Goal: Contribute content

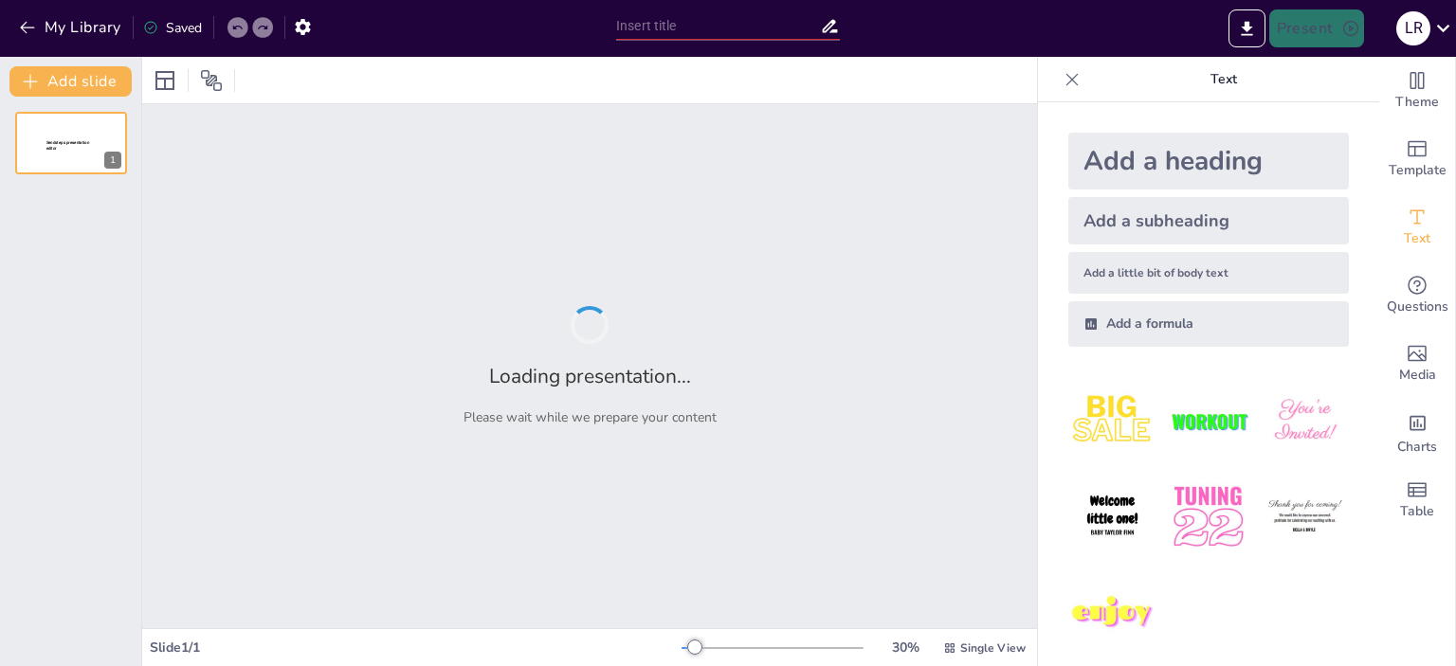
type input "New Sendsteps"
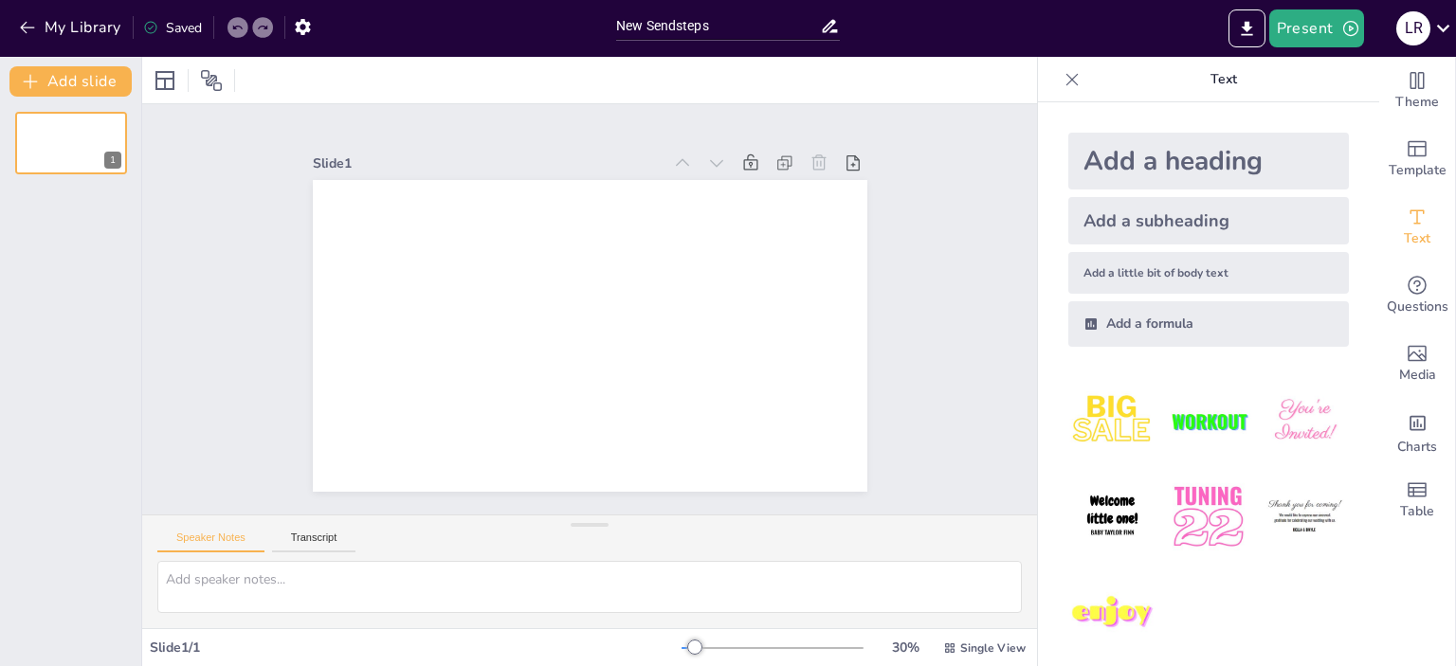
scroll to position [1, 0]
click at [1423, 89] on icon "Change the overall theme" at bounding box center [1417, 80] width 14 height 17
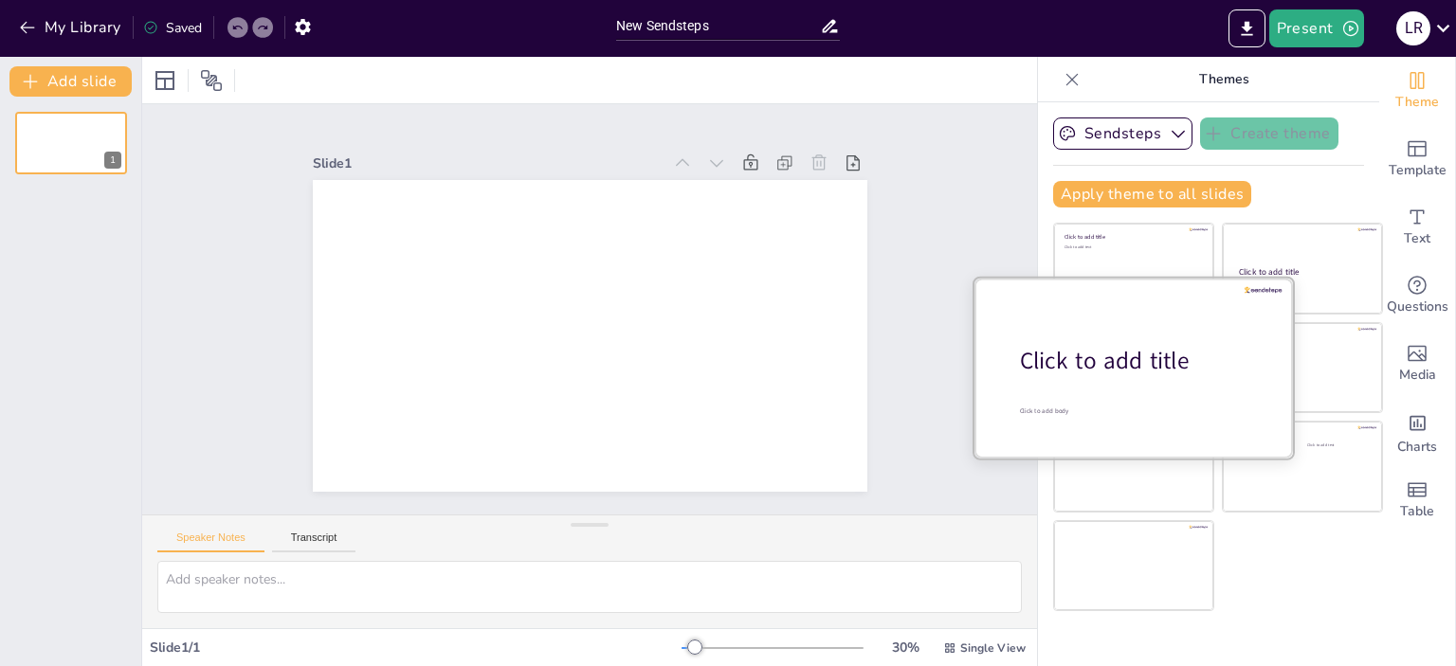
click at [1117, 354] on div "Click to add title" at bounding box center [1141, 361] width 242 height 32
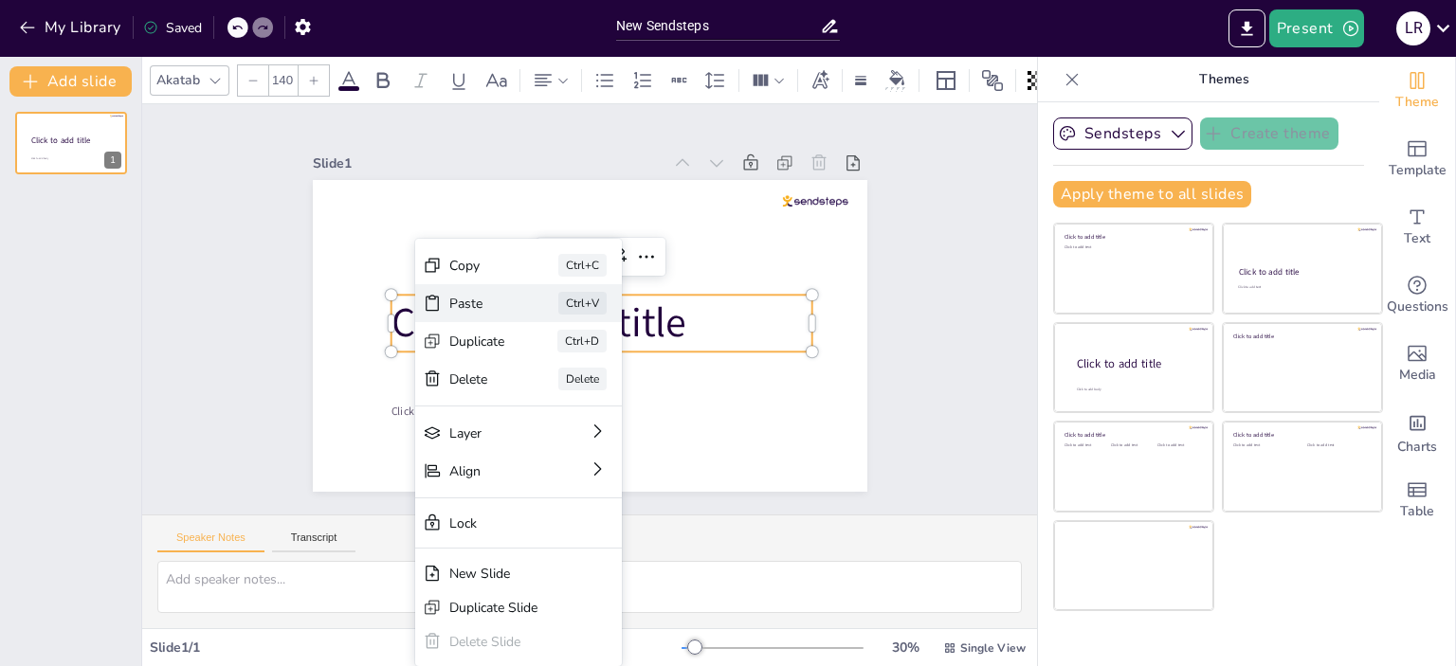
click at [472, 321] on div "Paste Ctrl+V" at bounding box center [540, 420] width 136 height 198
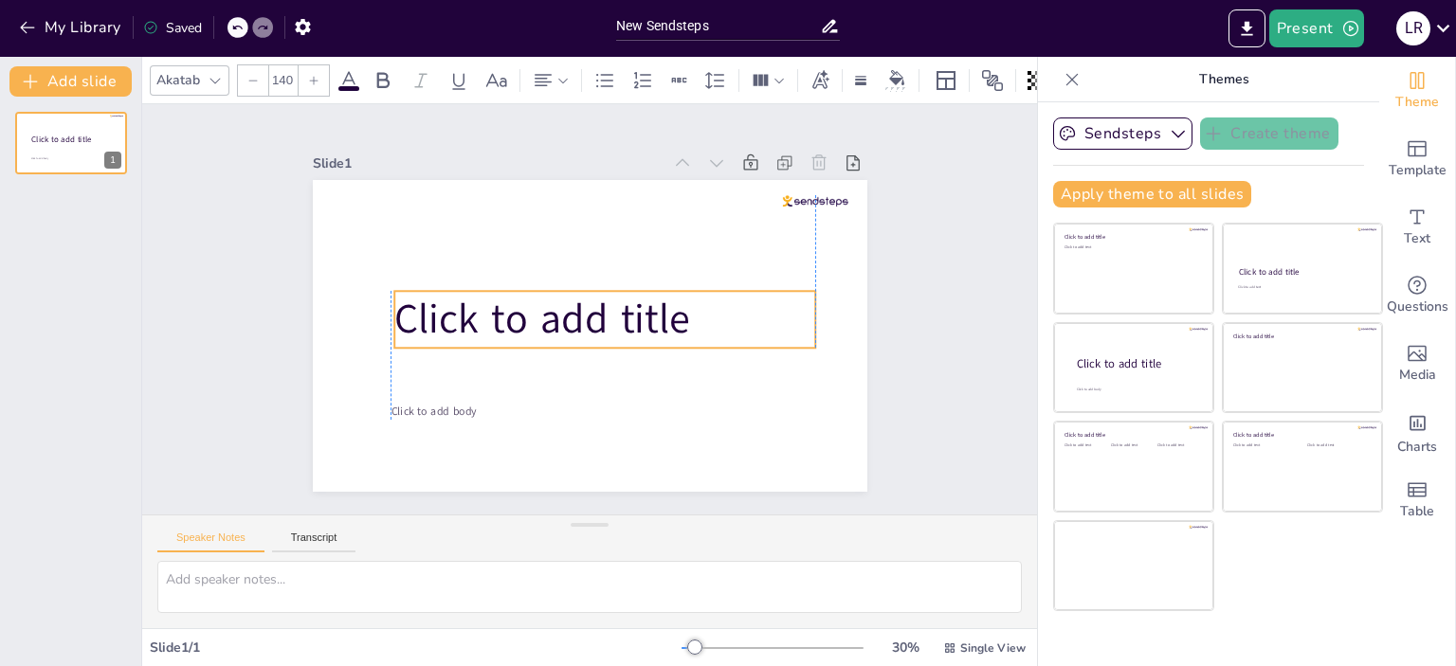
click at [406, 312] on div "Click to add body Click to add title" at bounding box center [464, 282] width 116 height 542
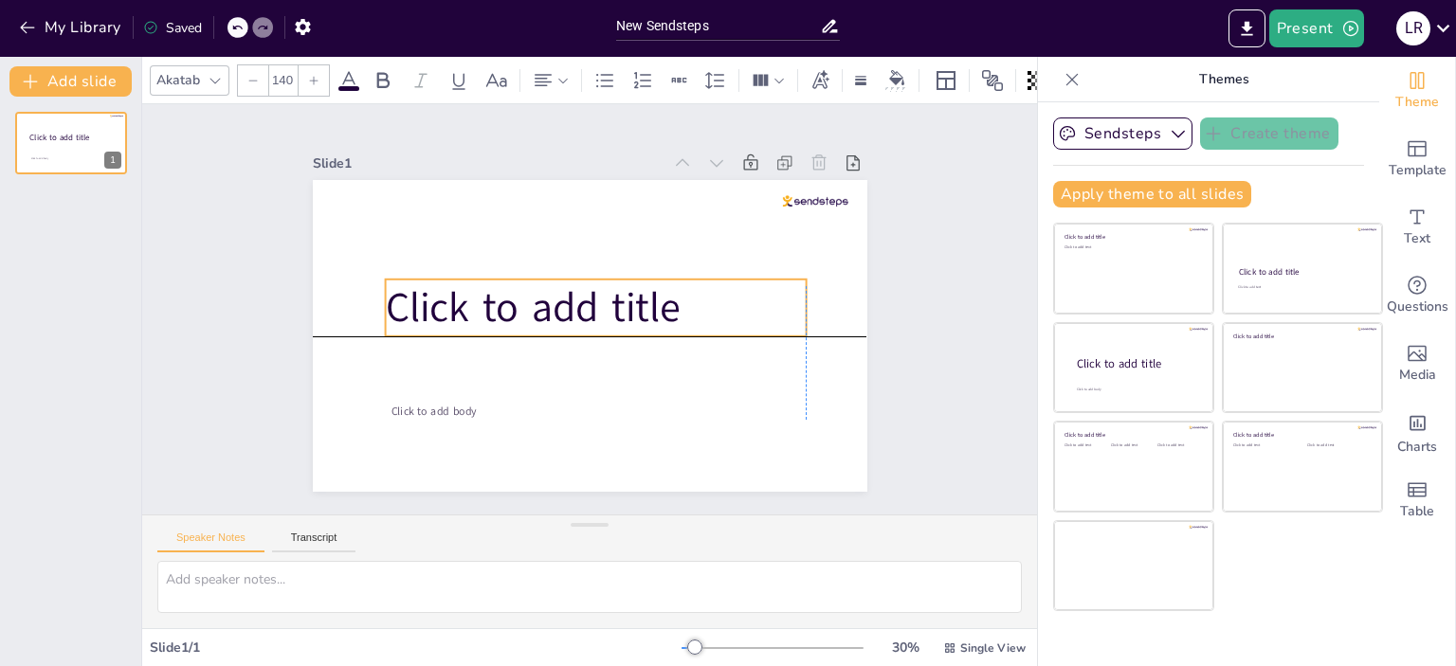
drag, startPoint x: 706, startPoint y: 321, endPoint x: 694, endPoint y: 317, distance: 13.2
click at [693, 317] on p "Click to add title" at bounding box center [584, 311] width 425 height 100
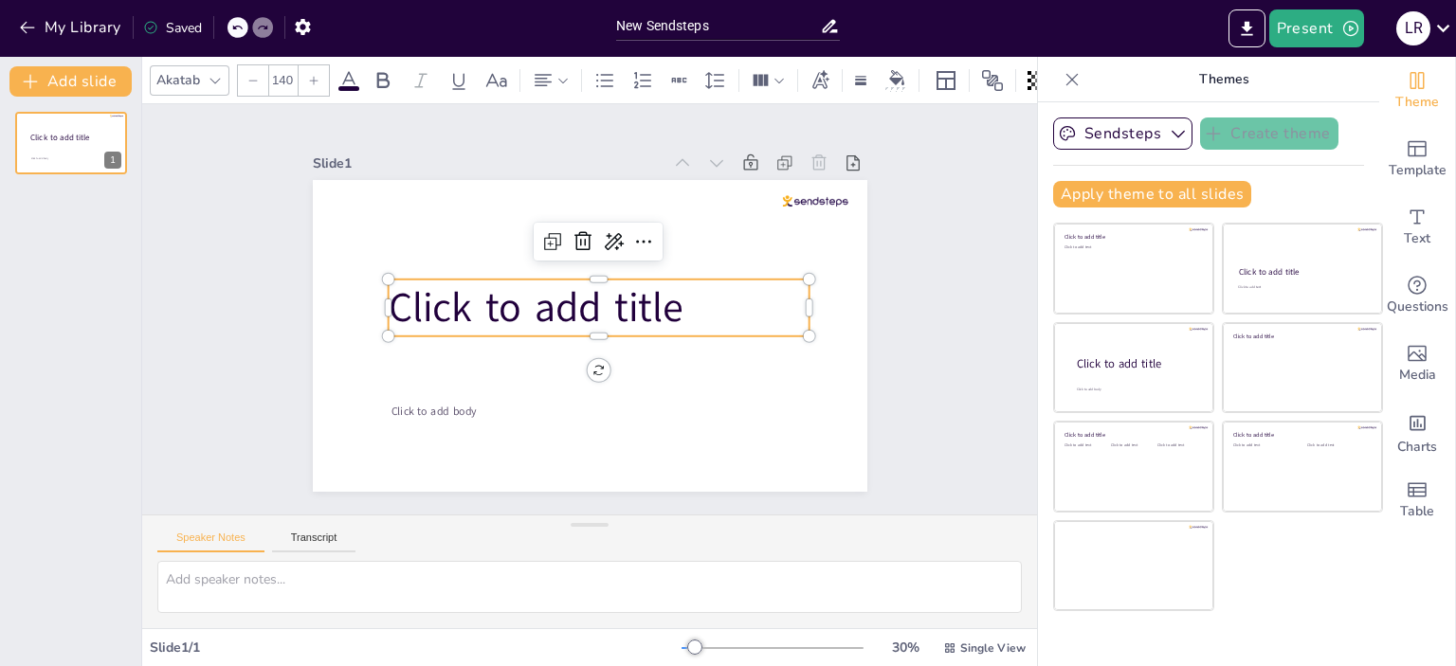
click at [537, 304] on span "Click to add title" at bounding box center [543, 280] width 283 height 195
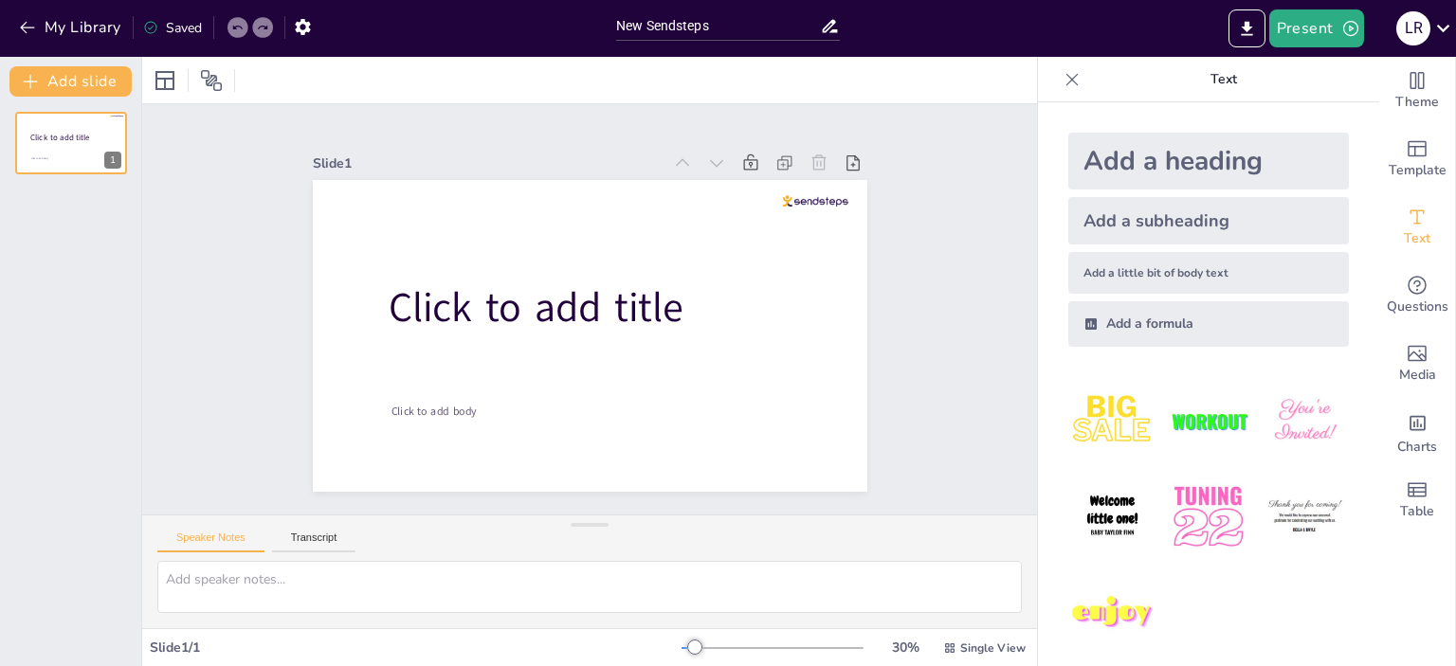
type input "New Sendsteps"
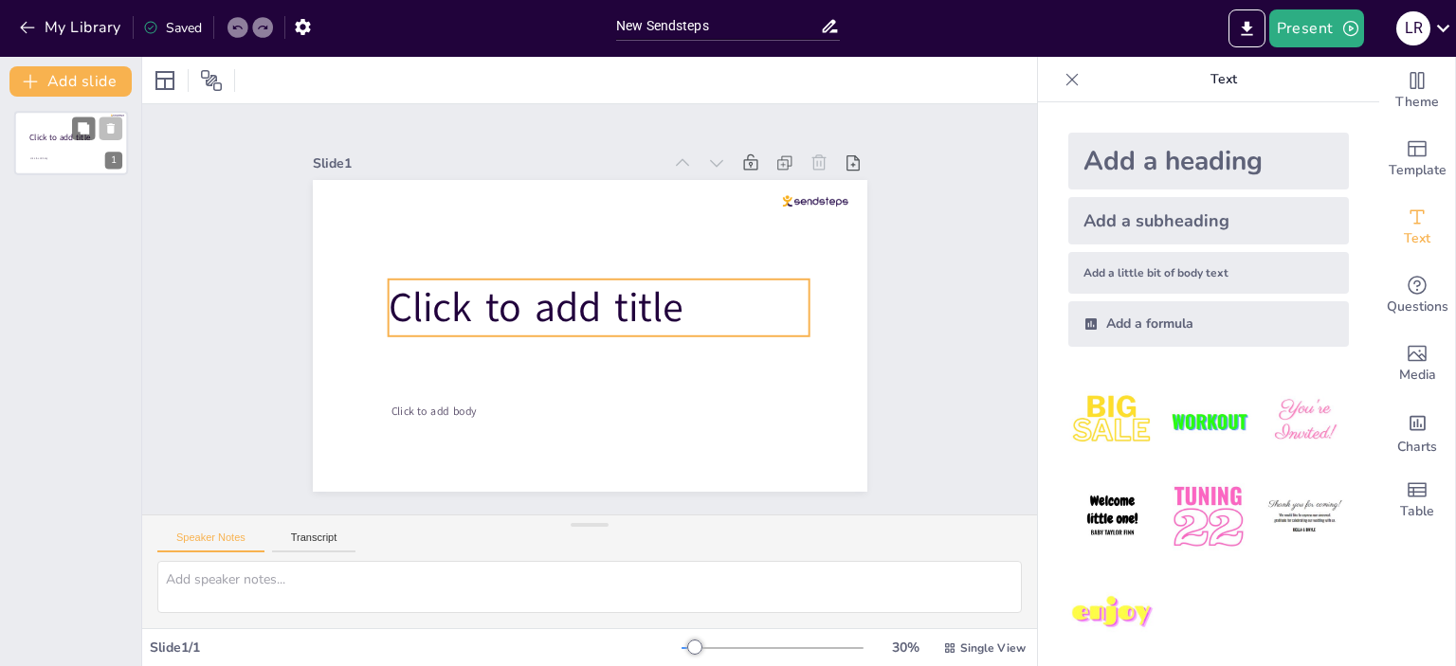
click at [52, 142] on span "Click to add title" at bounding box center [59, 137] width 61 height 11
click at [410, 304] on span "Click to add title" at bounding box center [535, 307] width 295 height 55
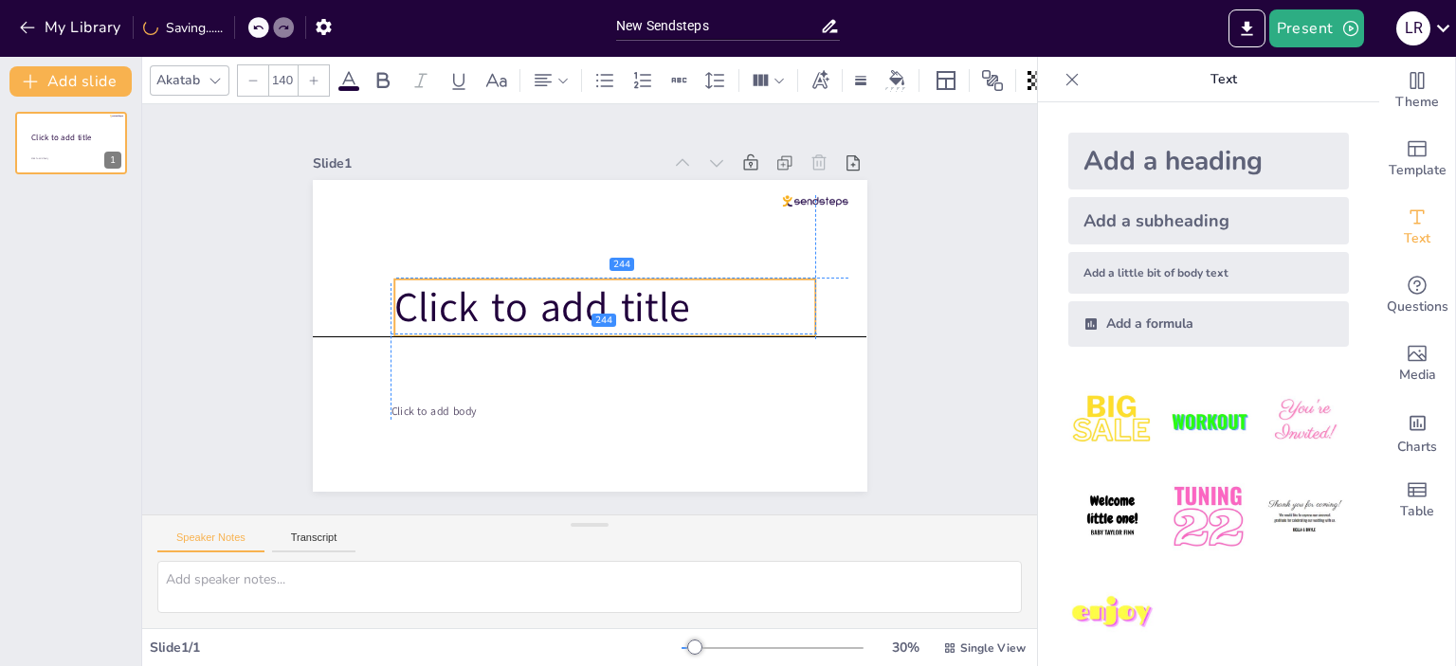
drag, startPoint x: 684, startPoint y: 304, endPoint x: 696, endPoint y: 305, distance: 11.4
click at [696, 305] on p "Click to add title" at bounding box center [604, 308] width 421 height 57
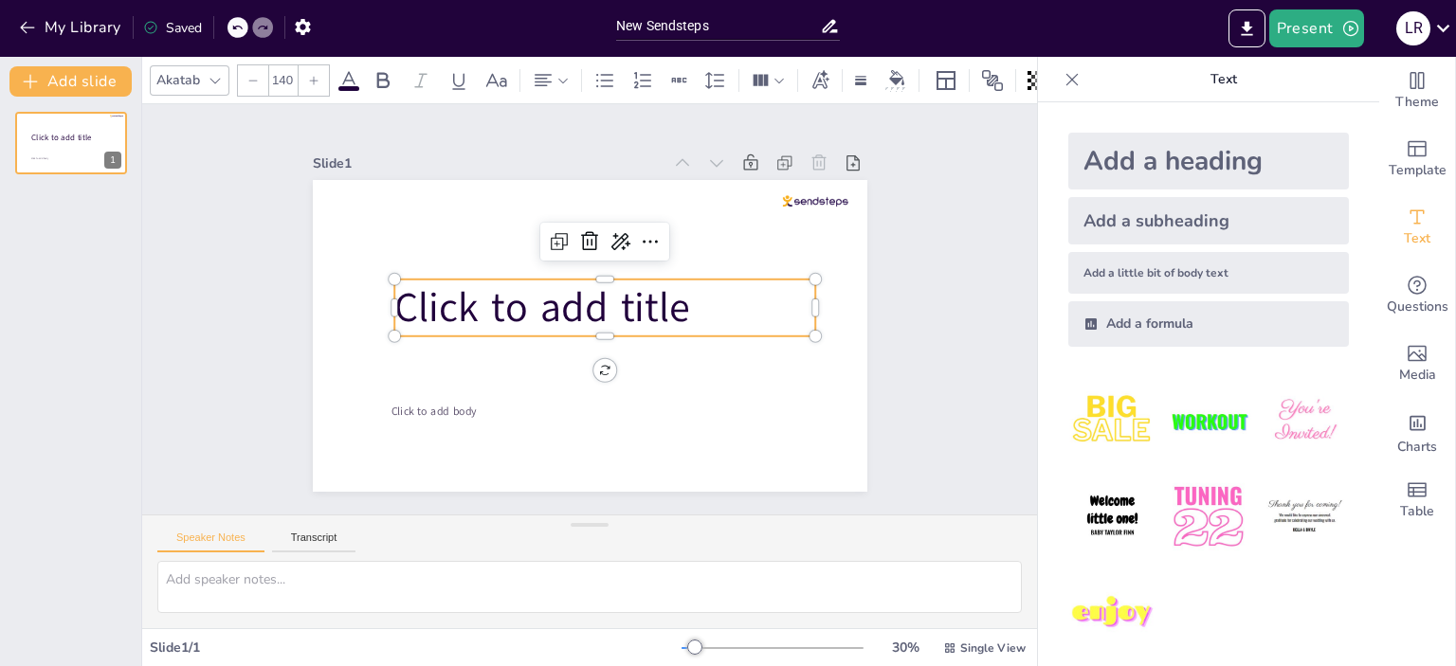
click at [400, 298] on span "Click to add title" at bounding box center [541, 307] width 295 height 55
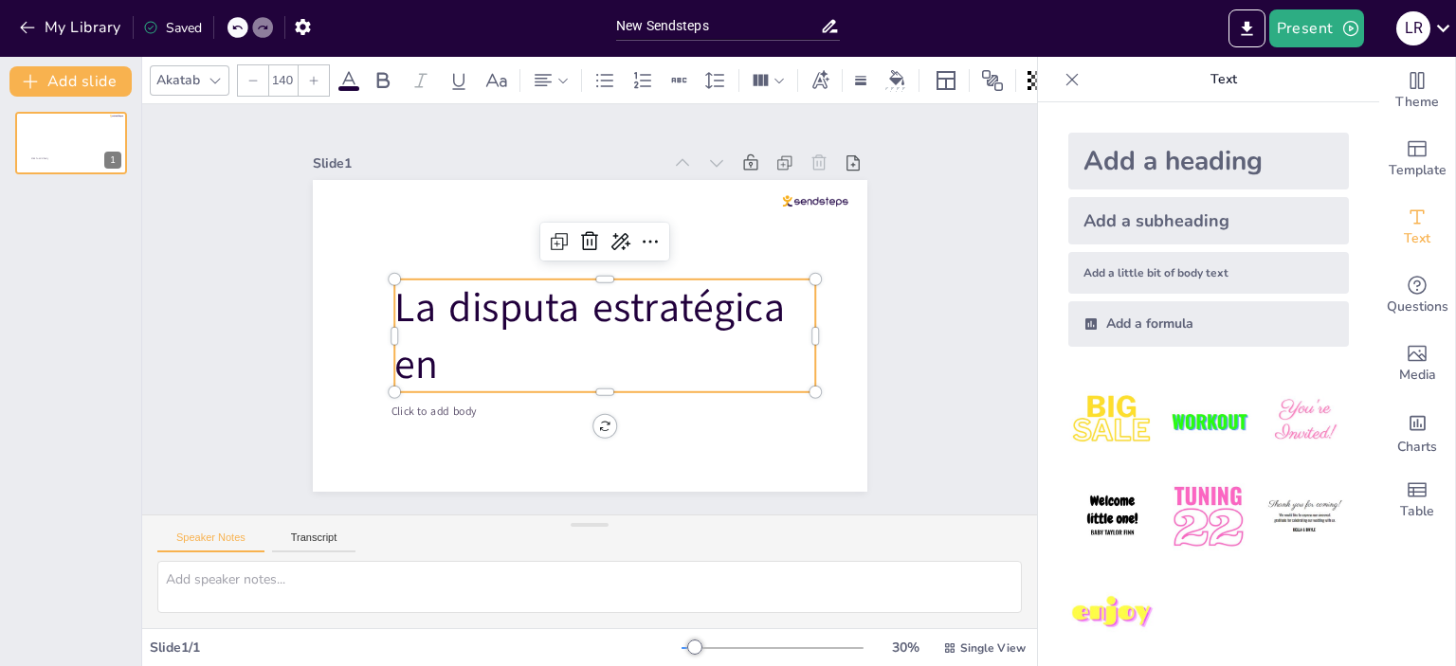
click at [501, 377] on p "La disputa estratégica en" at bounding box center [604, 336] width 421 height 113
click at [442, 360] on span "La disputa estratégica enel" at bounding box center [589, 336] width 390 height 112
click at [435, 366] on span "La disputa estratégica enel" at bounding box center [589, 336] width 390 height 112
click at [515, 371] on p "La disputa estratégica en el" at bounding box center [604, 336] width 421 height 113
click at [499, 366] on p "La disputa estratégica en el" at bounding box center [604, 336] width 421 height 113
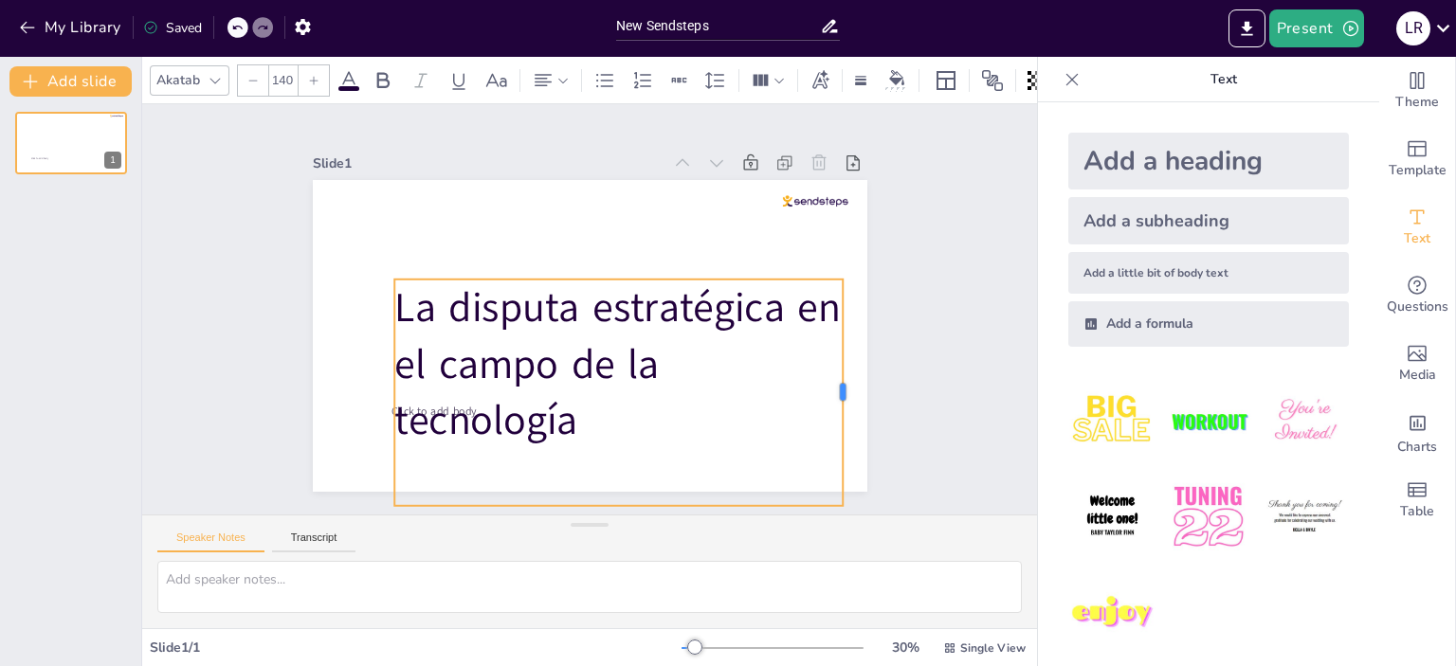
drag, startPoint x: 816, startPoint y: 399, endPoint x: 842, endPoint y: 395, distance: 25.9
click at [844, 395] on div at bounding box center [850, 393] width 15 height 227
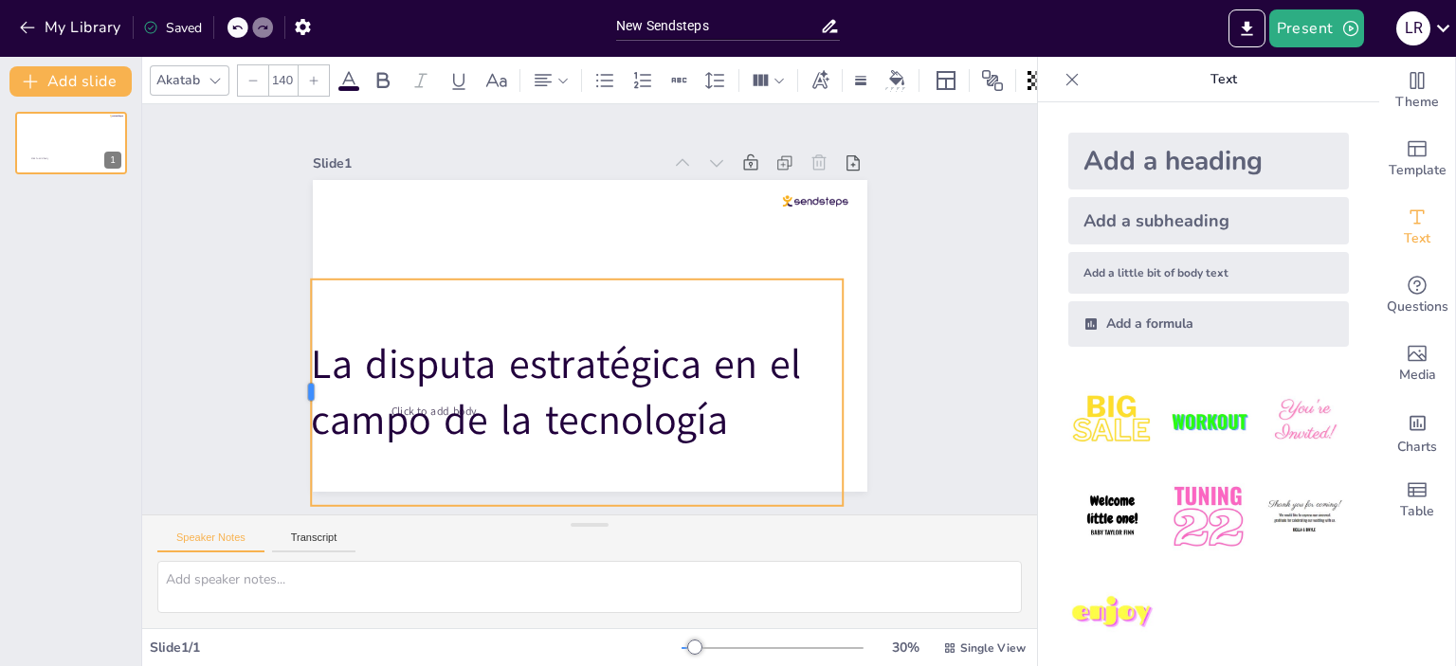
drag, startPoint x: 392, startPoint y: 392, endPoint x: 308, endPoint y: 360, distance: 90.3
click at [308, 360] on div at bounding box center [303, 393] width 15 height 227
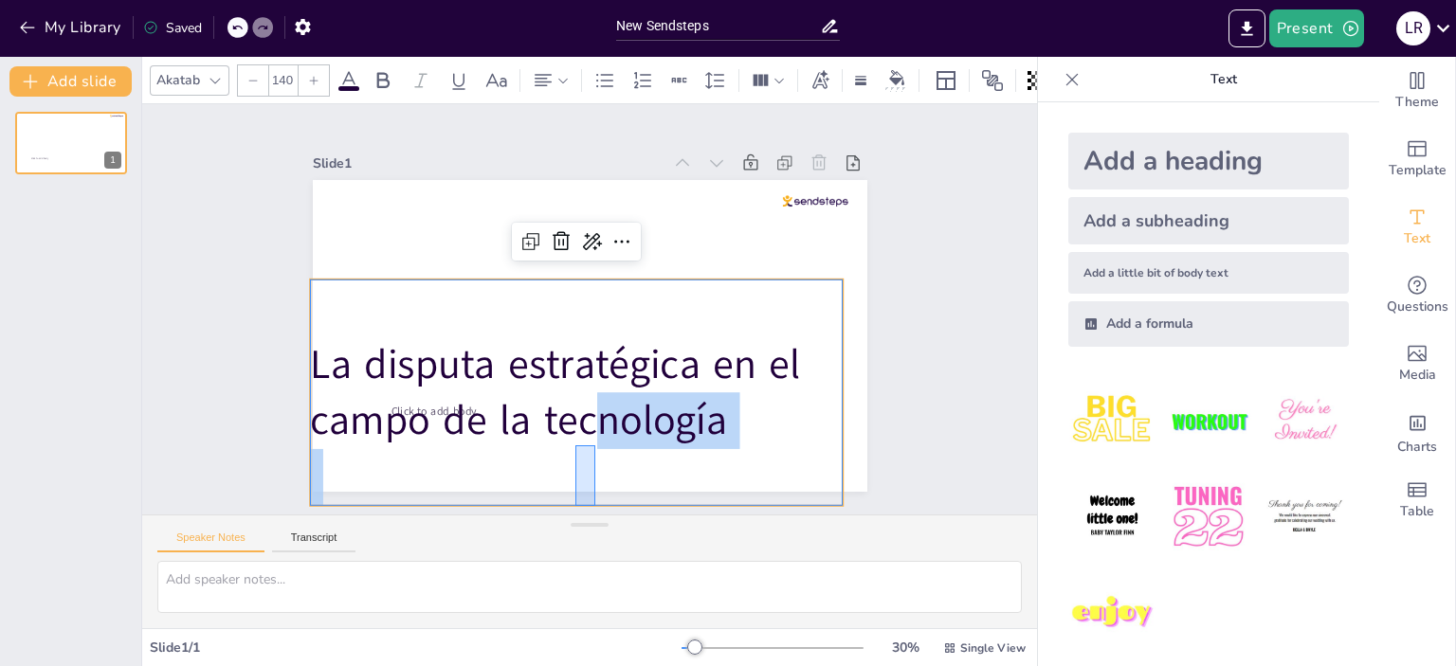
drag, startPoint x: 575, startPoint y: 506, endPoint x: 595, endPoint y: 445, distance: 63.8
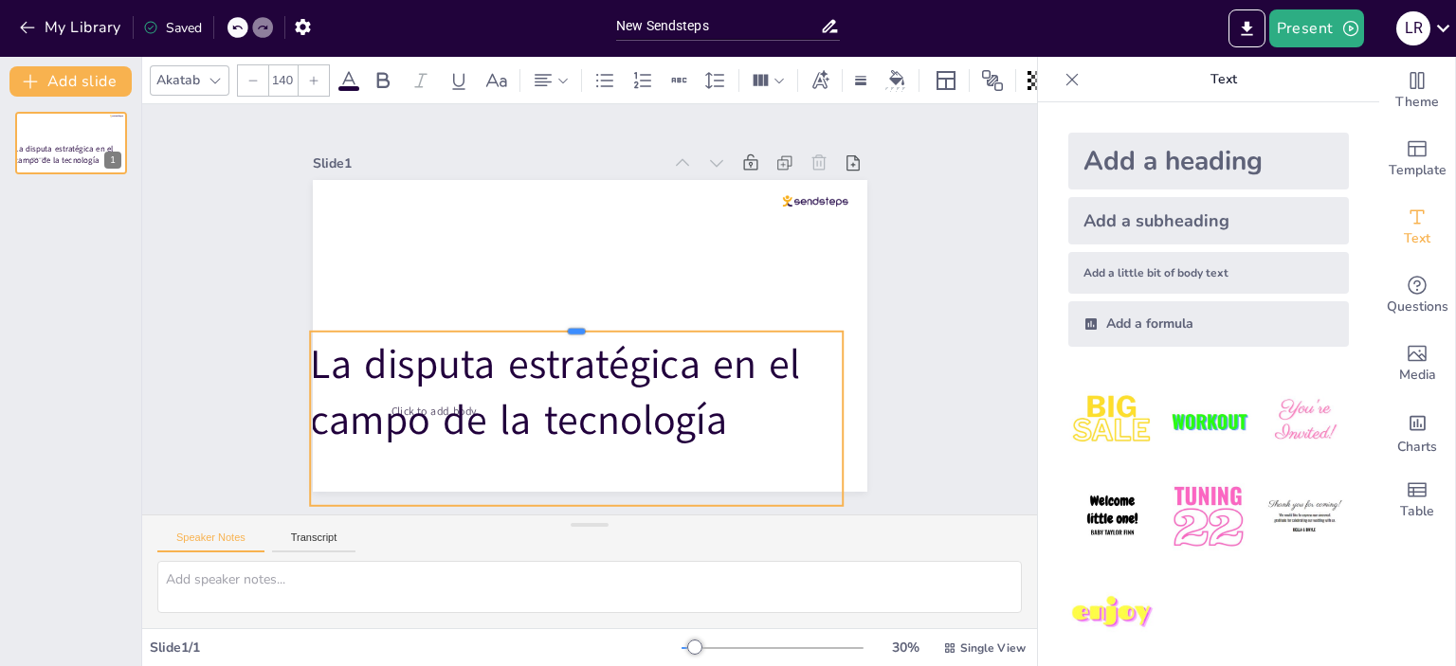
drag, startPoint x: 571, startPoint y: 279, endPoint x: 567, endPoint y: 336, distance: 57.0
click at [567, 332] on div at bounding box center [576, 324] width 533 height 15
click at [561, 78] on icon at bounding box center [562, 80] width 13 height 13
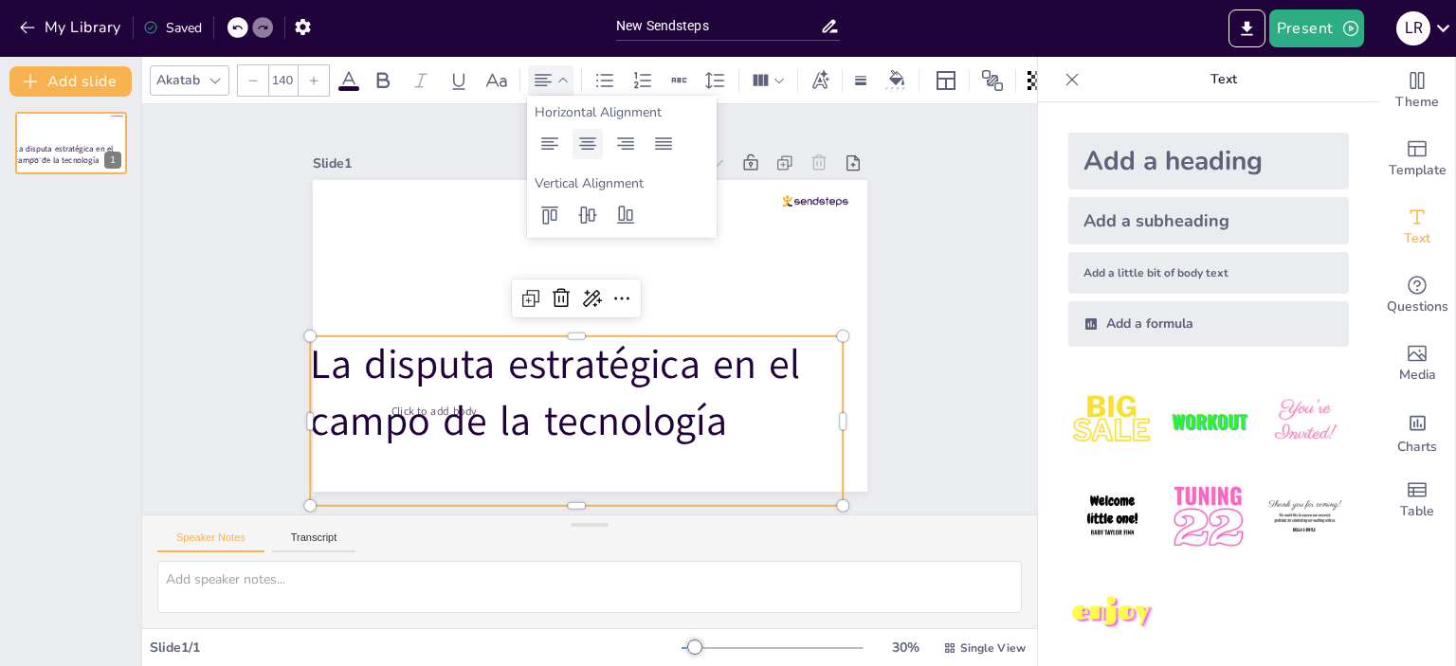
click at [582, 143] on icon at bounding box center [587, 144] width 23 height 23
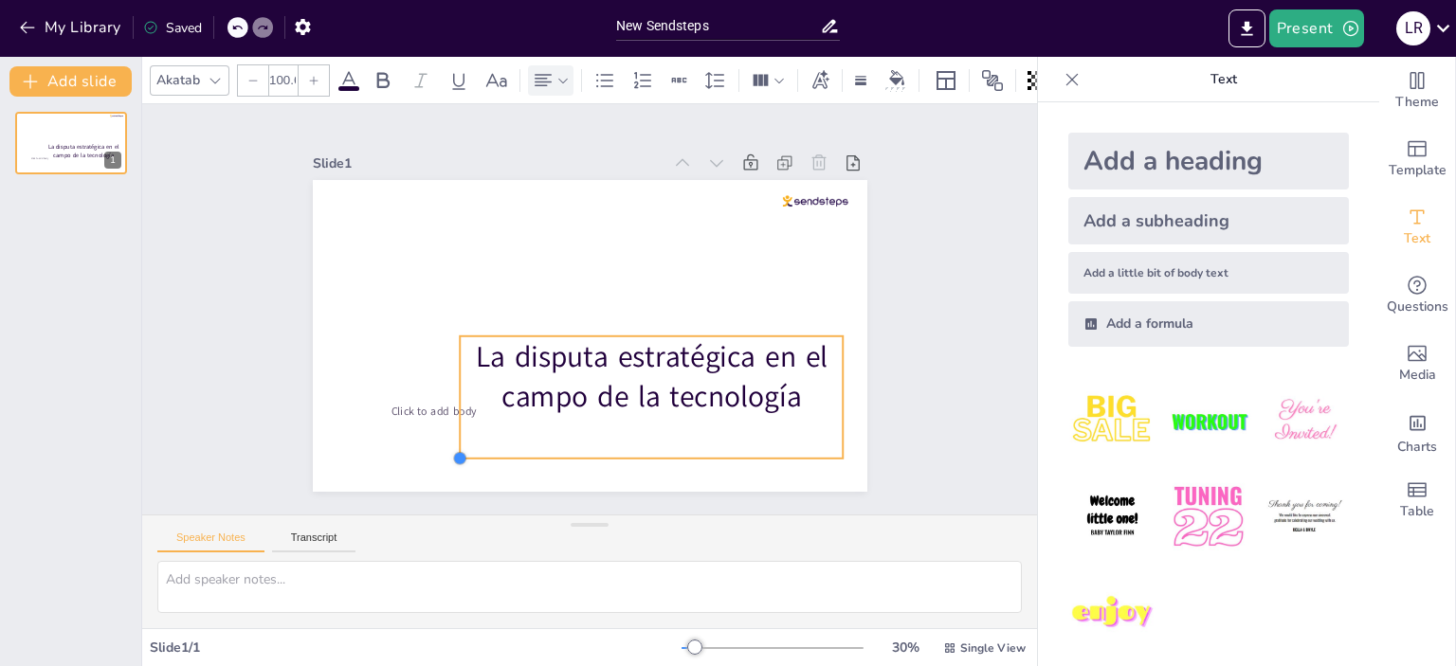
drag, startPoint x: 315, startPoint y: 505, endPoint x: 464, endPoint y: 376, distance: 197.6
click at [464, 376] on div "Click to add body La disputa estratégica en el campo de la tecnología" at bounding box center [590, 336] width 554 height 312
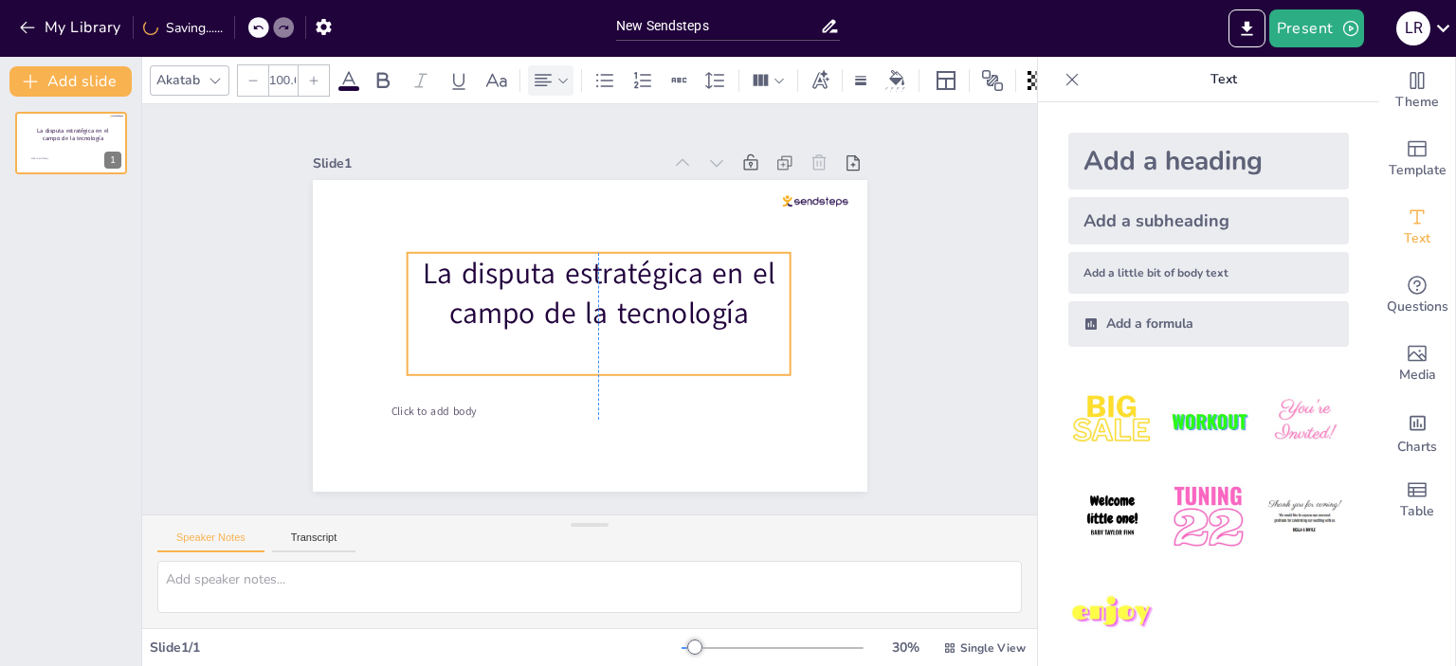
drag, startPoint x: 612, startPoint y: 339, endPoint x: 559, endPoint y: 256, distance: 98.9
click at [559, 256] on span "La disputa estratégica en el campo de la tecnología" at bounding box center [599, 293] width 352 height 81
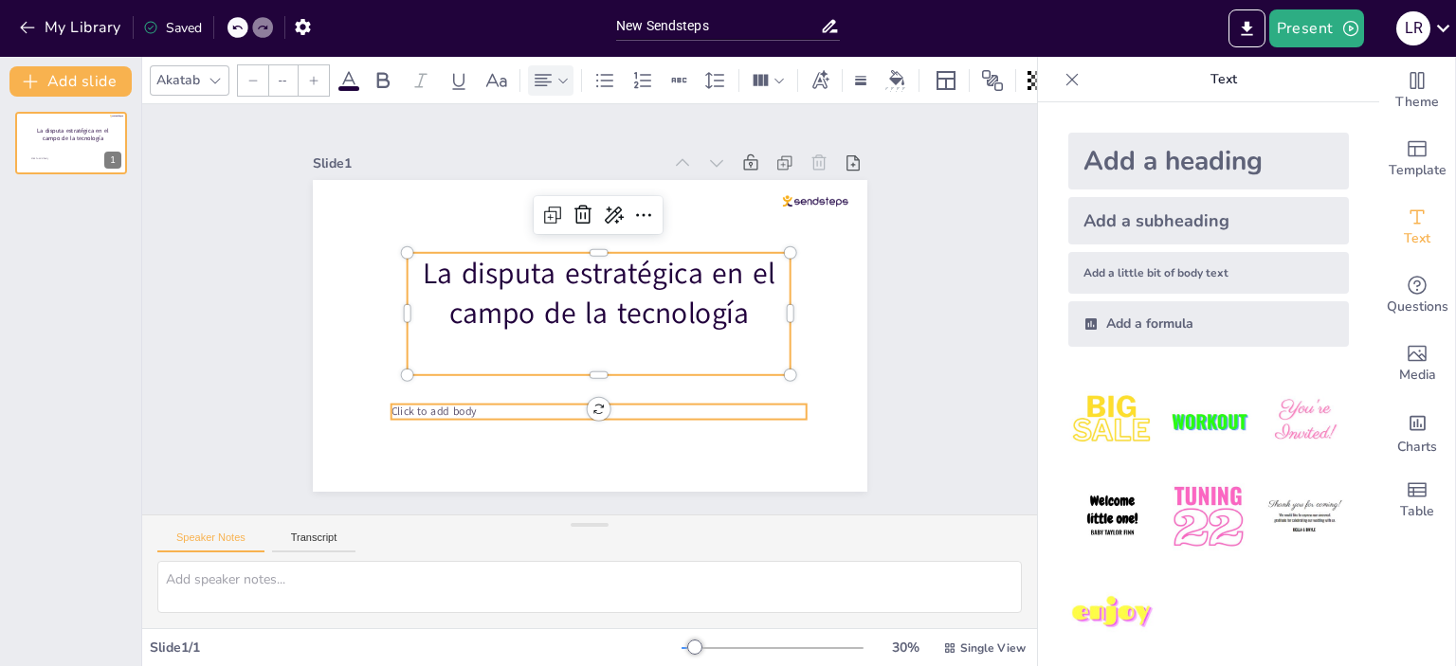
type input "38"
click at [457, 416] on span "Click to add body" at bounding box center [433, 412] width 85 height 15
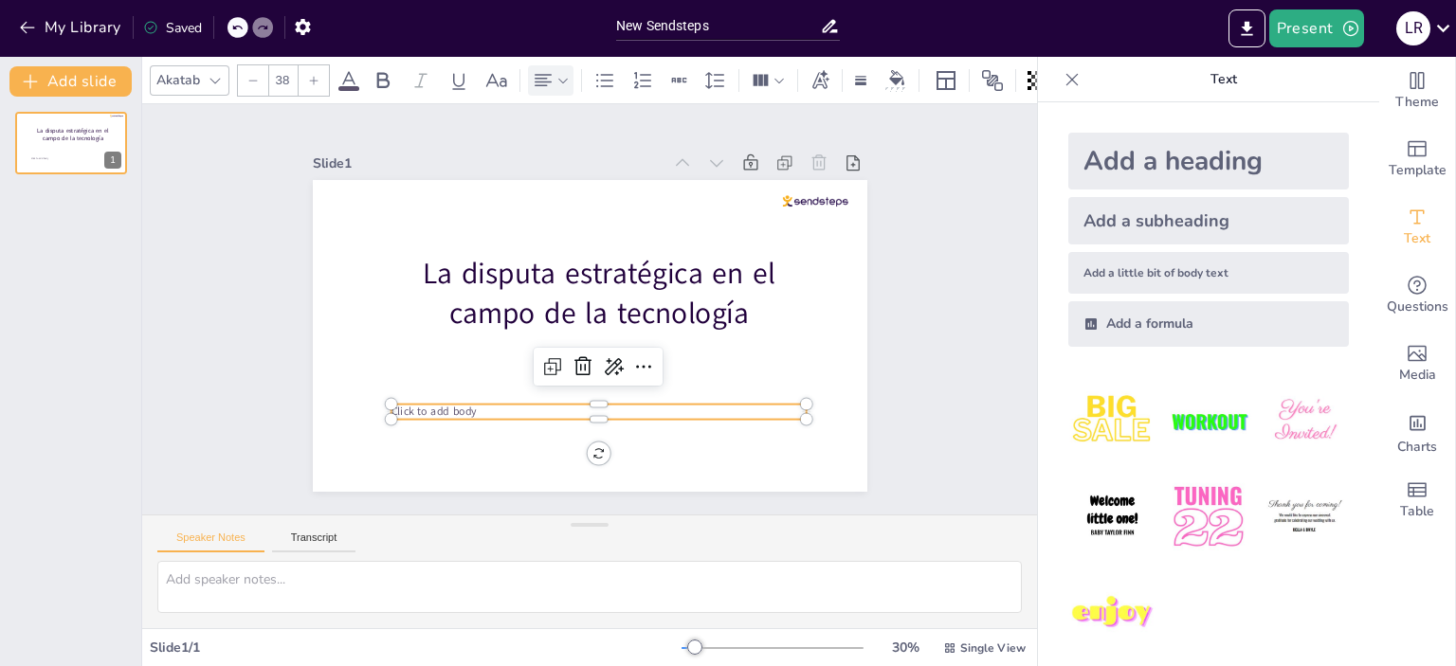
click at [471, 413] on span "Click to add body" at bounding box center [433, 412] width 85 height 15
click at [442, 411] on span "Click to add body" at bounding box center [433, 412] width 85 height 15
drag, startPoint x: 481, startPoint y: 414, endPoint x: 464, endPoint y: 419, distance: 17.7
click at [464, 419] on p "Click to add body" at bounding box center [574, 413] width 415 height 15
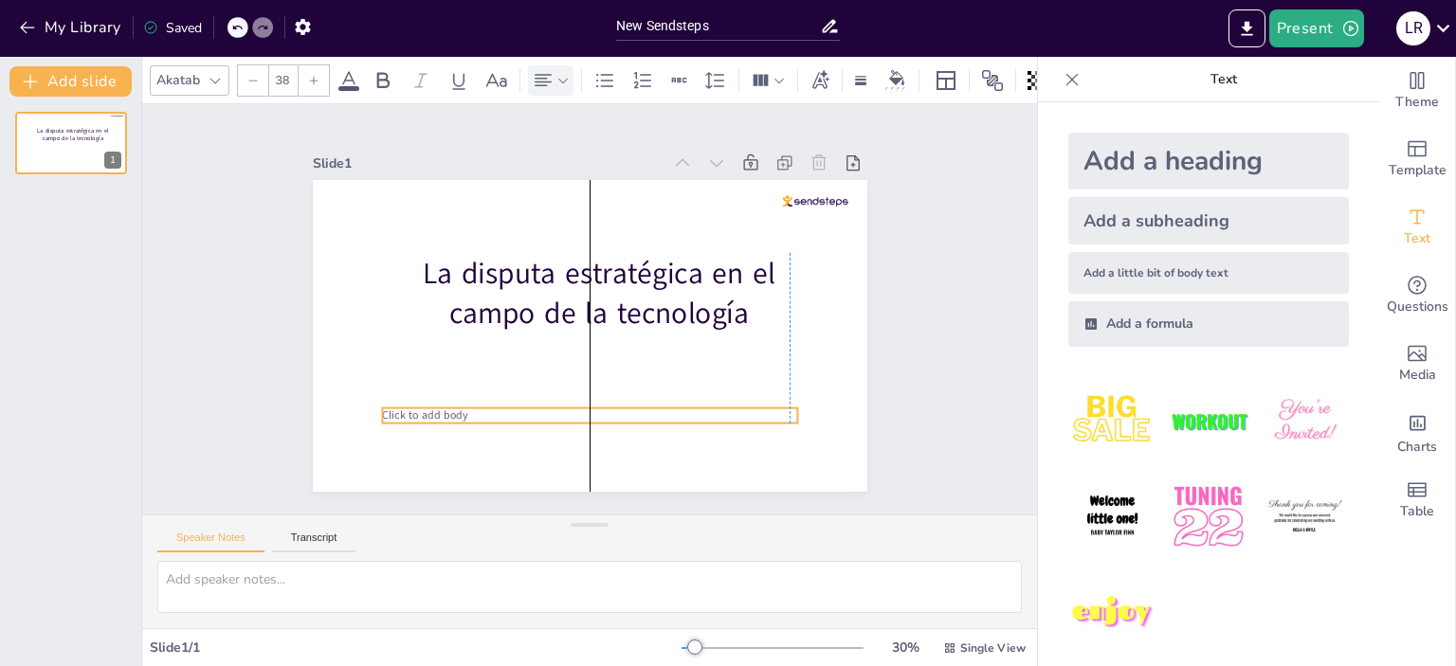
click at [461, 416] on p "Click to add body" at bounding box center [589, 416] width 415 height 15
click at [459, 413] on span "Click to add body" at bounding box center [424, 416] width 85 height 15
click at [468, 419] on p "Click to add body" at bounding box center [589, 417] width 415 height 15
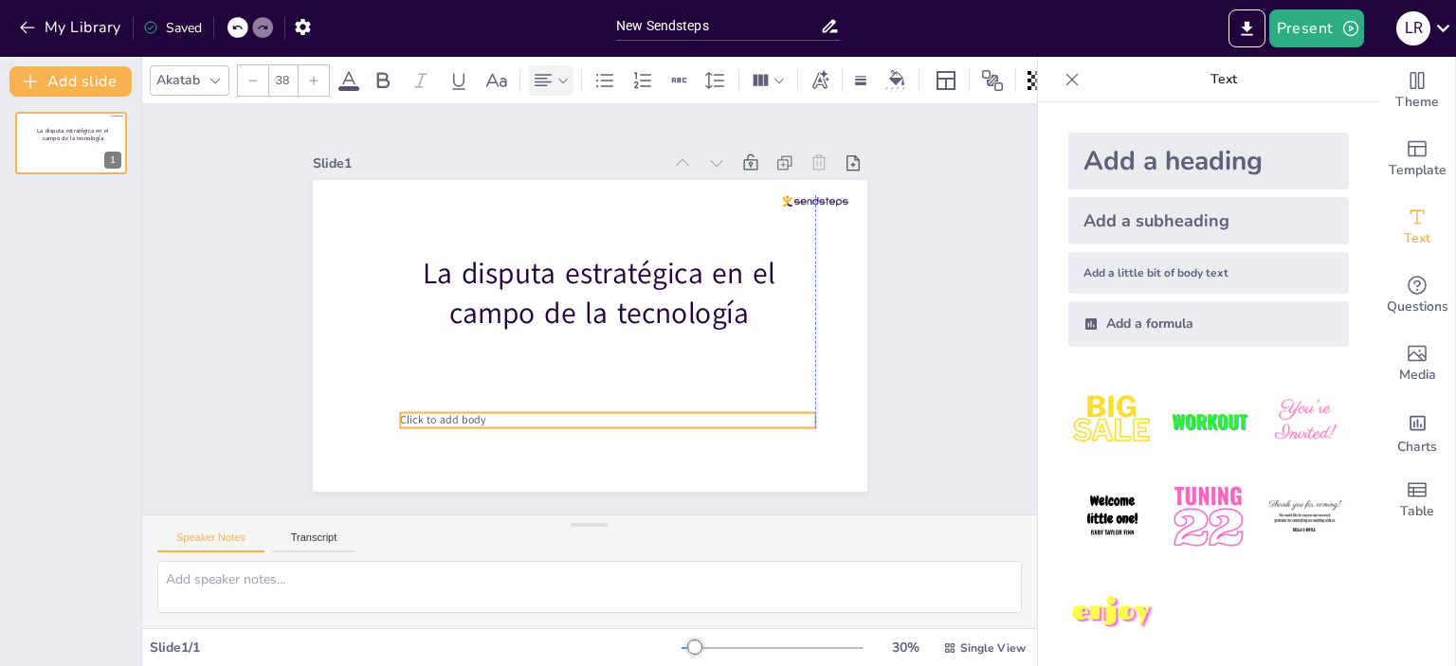
drag, startPoint x: 392, startPoint y: 415, endPoint x: 409, endPoint y: 418, distance: 17.3
click at [409, 418] on span "Click to add body" at bounding box center [442, 420] width 85 height 15
drag, startPoint x: 490, startPoint y: 427, endPoint x: 480, endPoint y: 424, distance: 10.8
click at [480, 424] on p "Click to add body" at bounding box center [598, 417] width 415 height 15
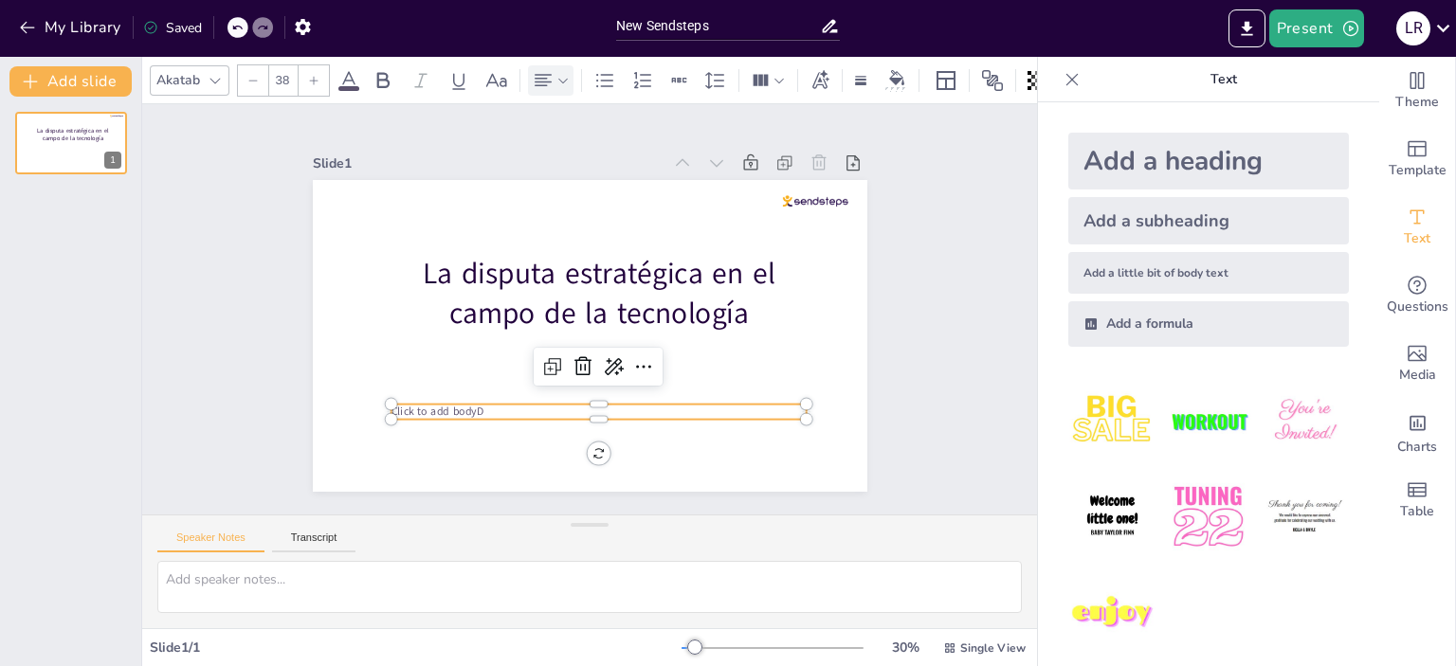
click at [482, 412] on span "Click to add bodyD" at bounding box center [437, 412] width 92 height 15
click at [478, 415] on span "Click to add bodyDocente: Lourdes María Regueiro Bello" at bounding box center [538, 412] width 294 height 15
click at [476, 412] on span "Click to add bodyDocente: Lourdes María Regueiro Bello" at bounding box center [538, 412] width 294 height 15
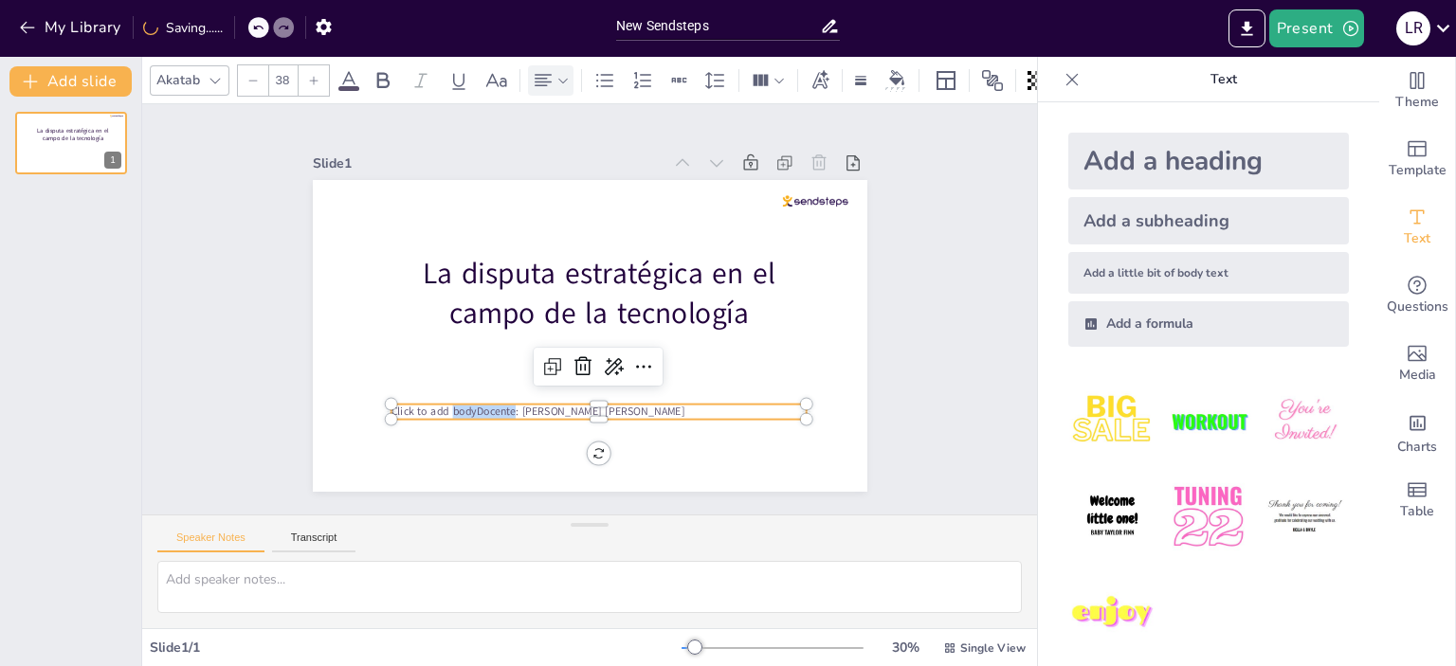
click at [476, 412] on span "Click to add bodyDocente: Lourdes María Regueiro Bello" at bounding box center [538, 412] width 294 height 15
click at [548, 83] on icon at bounding box center [543, 80] width 23 height 23
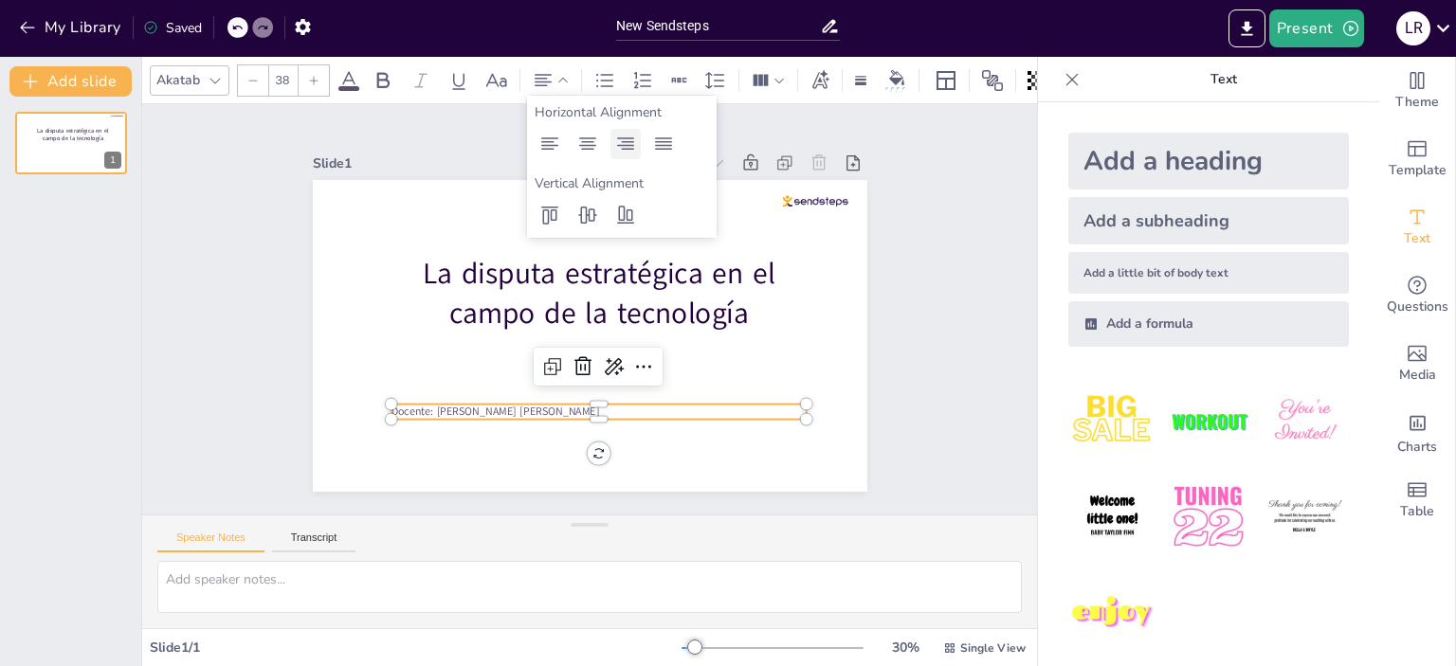
click at [623, 138] on icon at bounding box center [625, 143] width 17 height 12
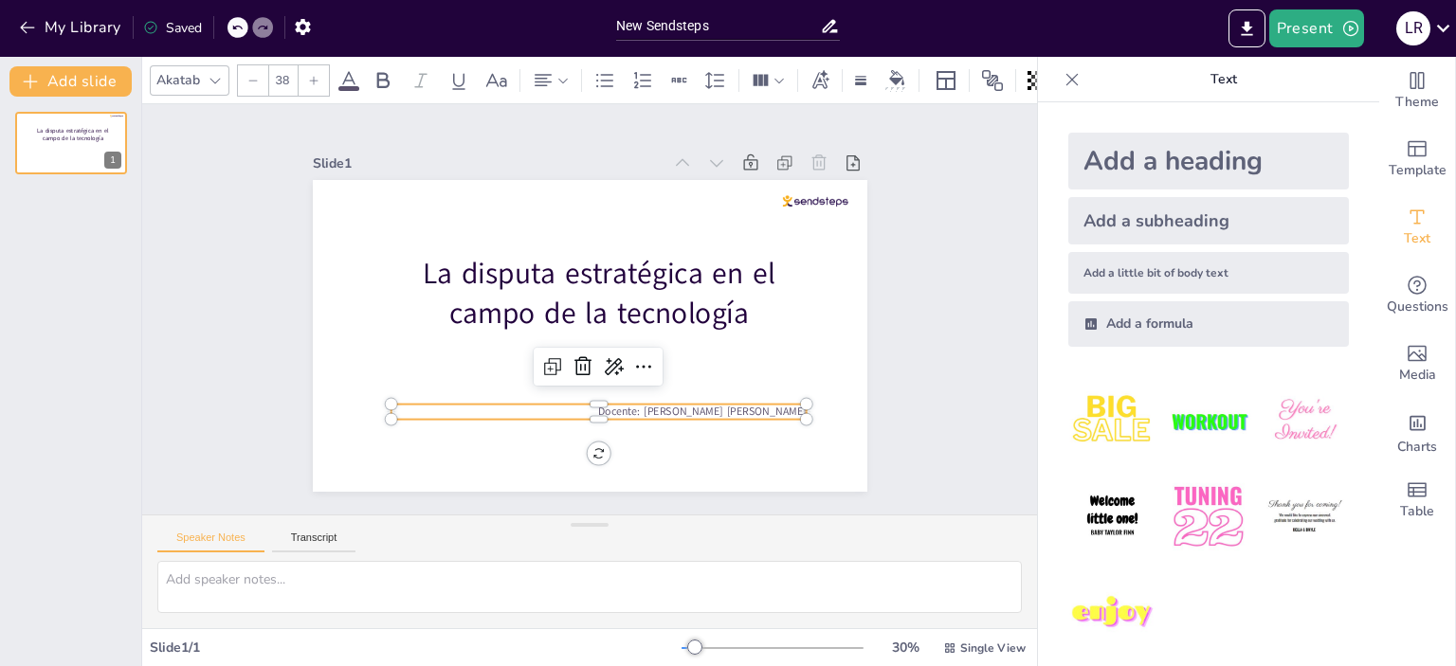
click at [612, 408] on p "Docente: Lourdes María Regueiro Bello" at bounding box center [598, 412] width 415 height 15
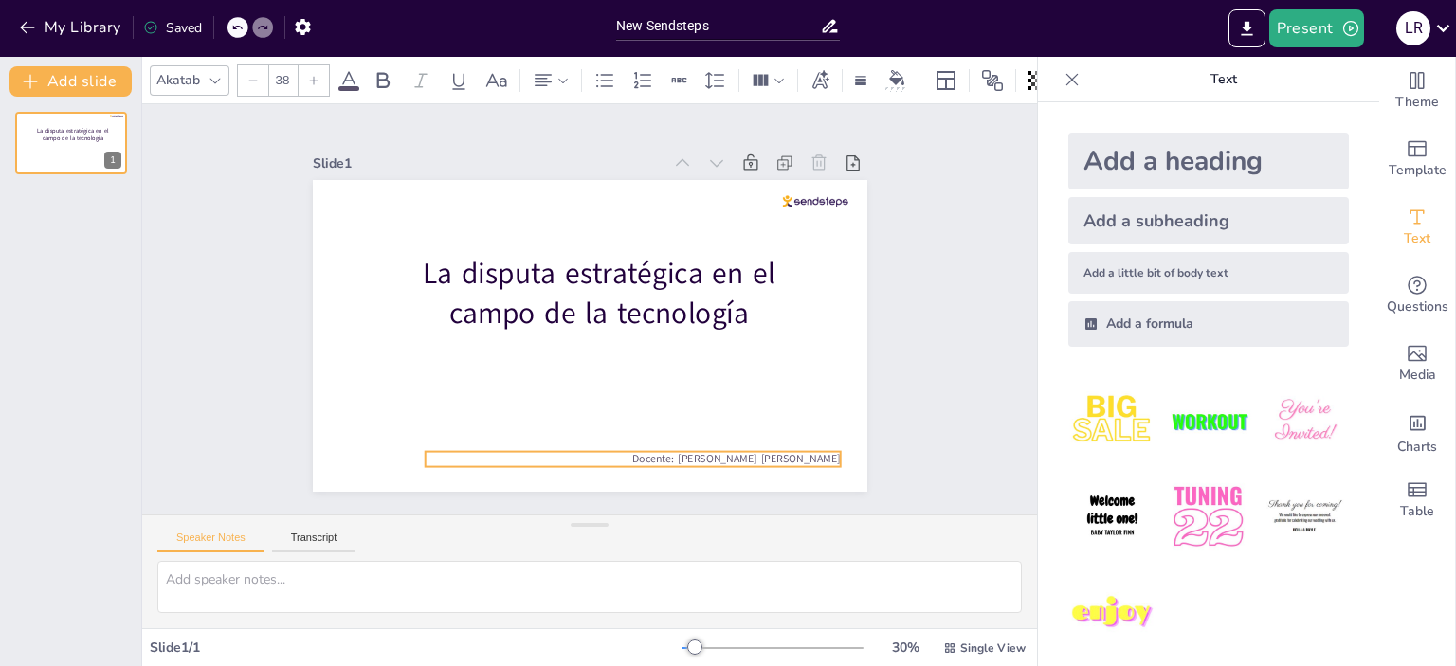
drag, startPoint x: 612, startPoint y: 405, endPoint x: 646, endPoint y: 452, distance: 58.4
click at [646, 452] on p "Docente: Lourdes María Regueiro Bello" at bounding box center [632, 459] width 415 height 15
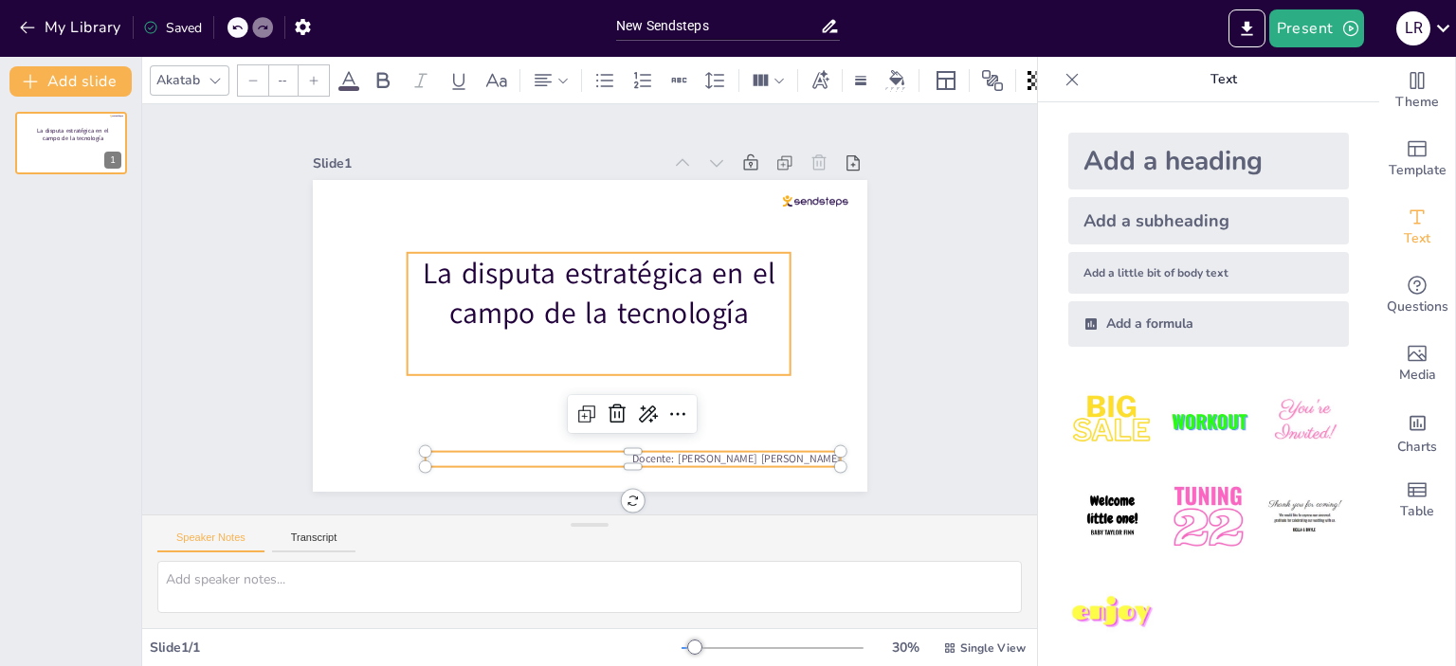
type input "100.6"
click at [442, 361] on p at bounding box center [598, 355] width 383 height 41
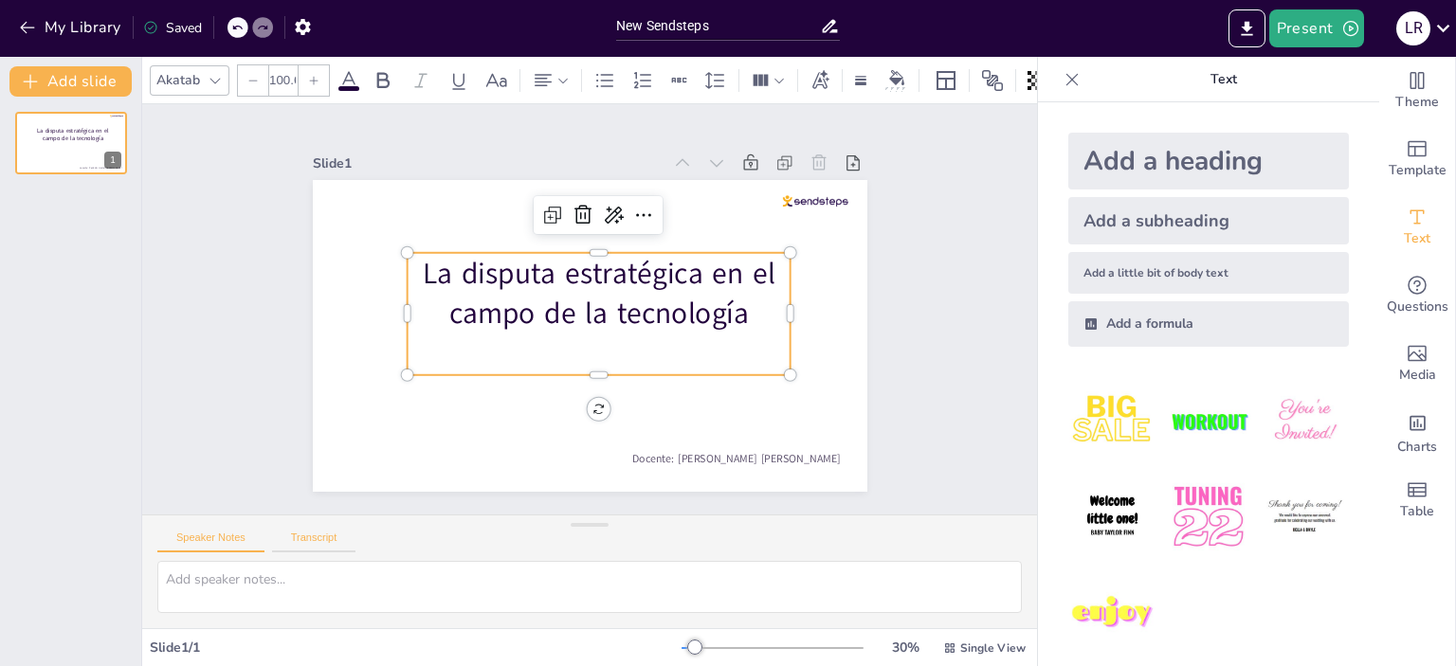
click at [314, 534] on button "Transcript" at bounding box center [314, 542] width 84 height 21
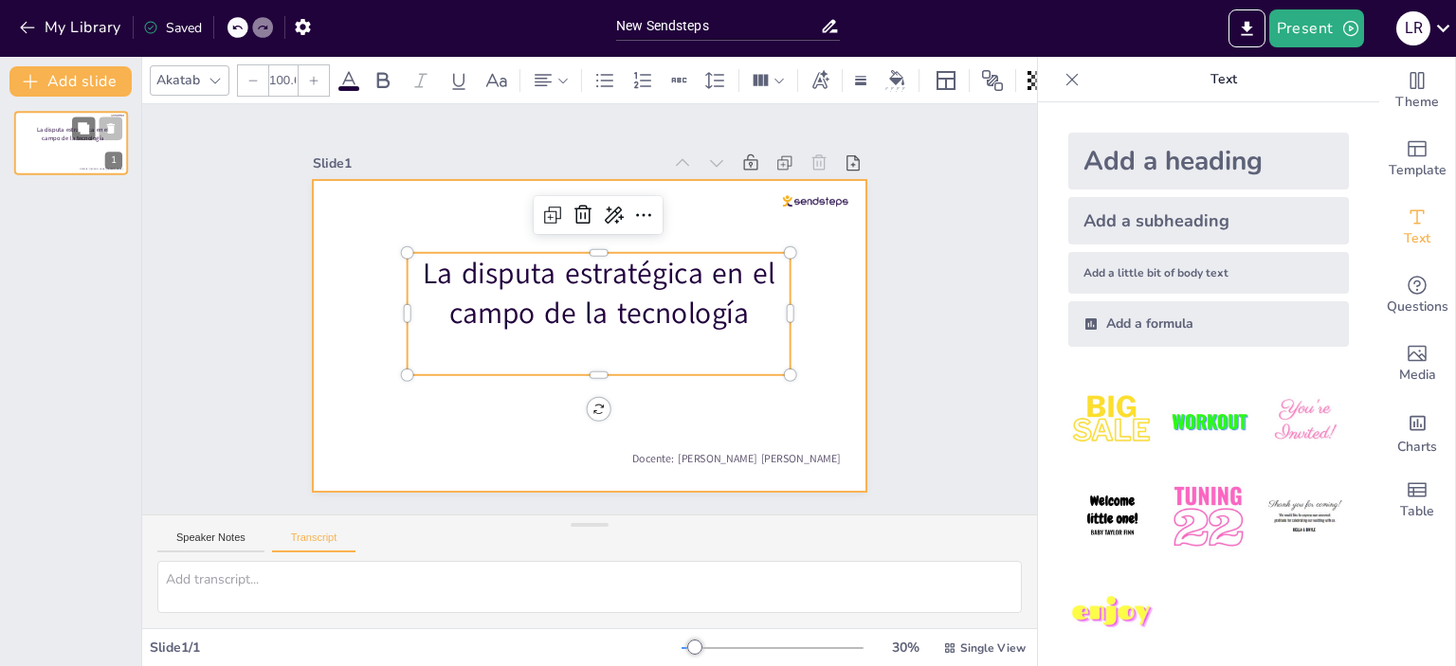
click at [52, 156] on div at bounding box center [71, 143] width 114 height 64
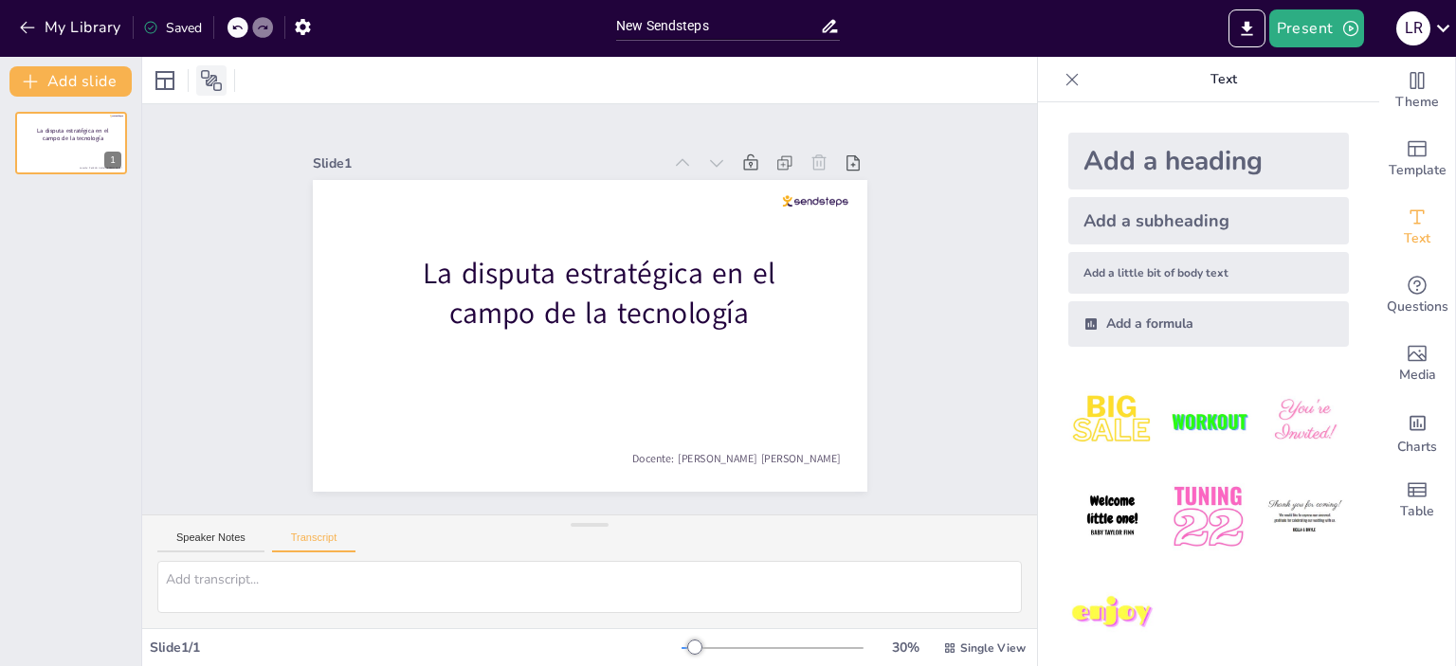
click at [210, 77] on icon at bounding box center [211, 80] width 23 height 23
